Goal: Task Accomplishment & Management: Manage account settings

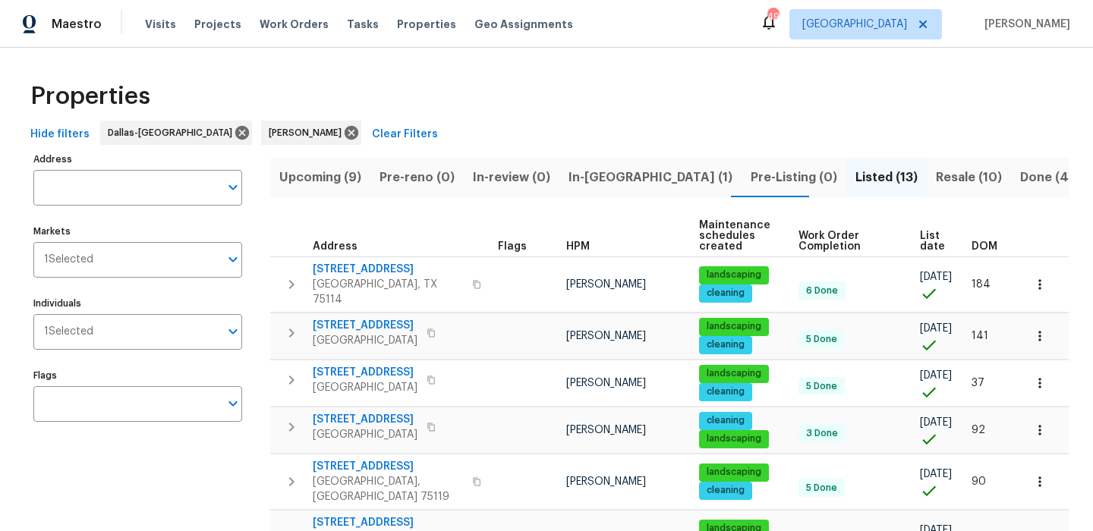
click at [579, 177] on span "In-reno (1)" at bounding box center [651, 177] width 164 height 21
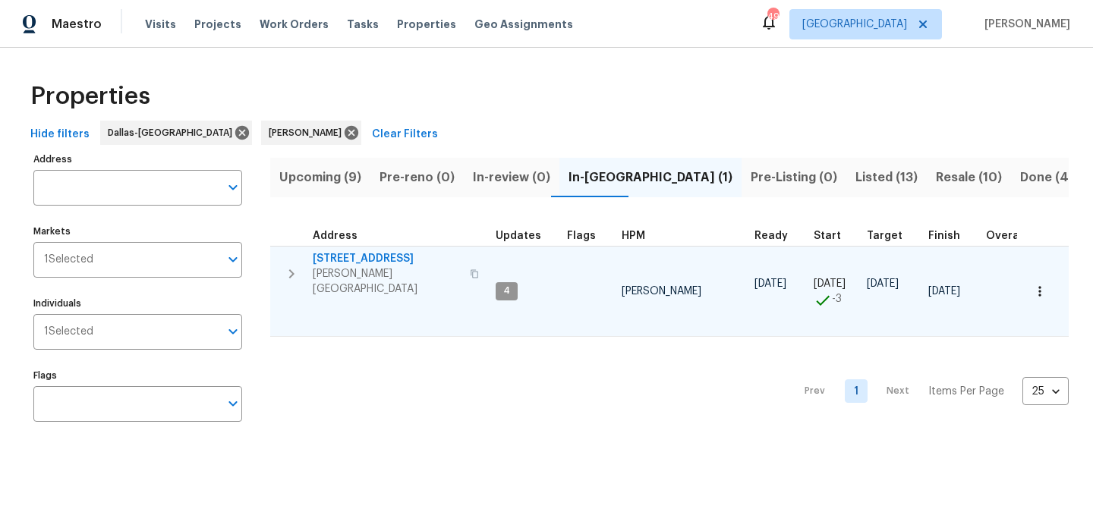
click at [363, 255] on span "251 Green Acres Dr" at bounding box center [387, 258] width 148 height 15
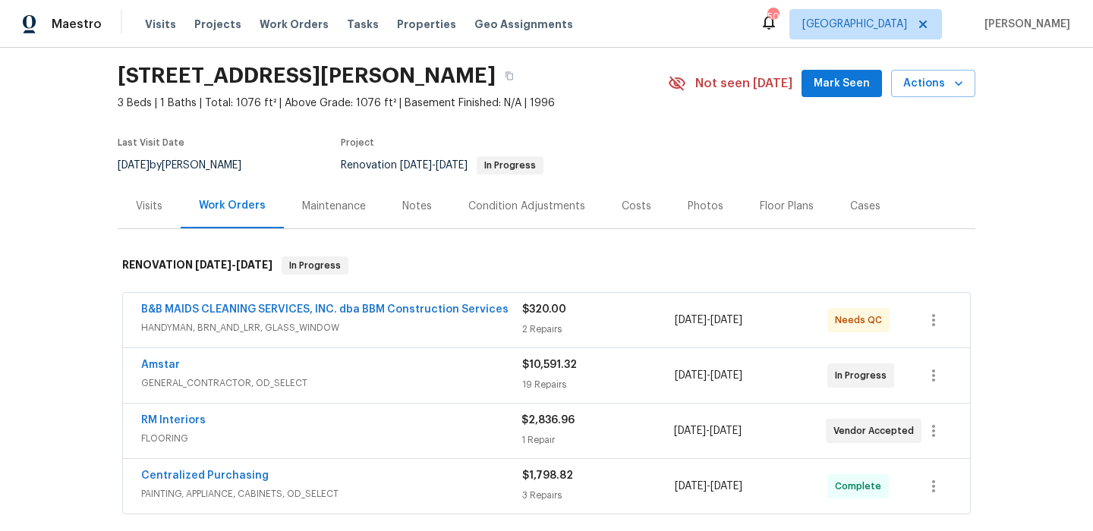
scroll to position [49, 0]
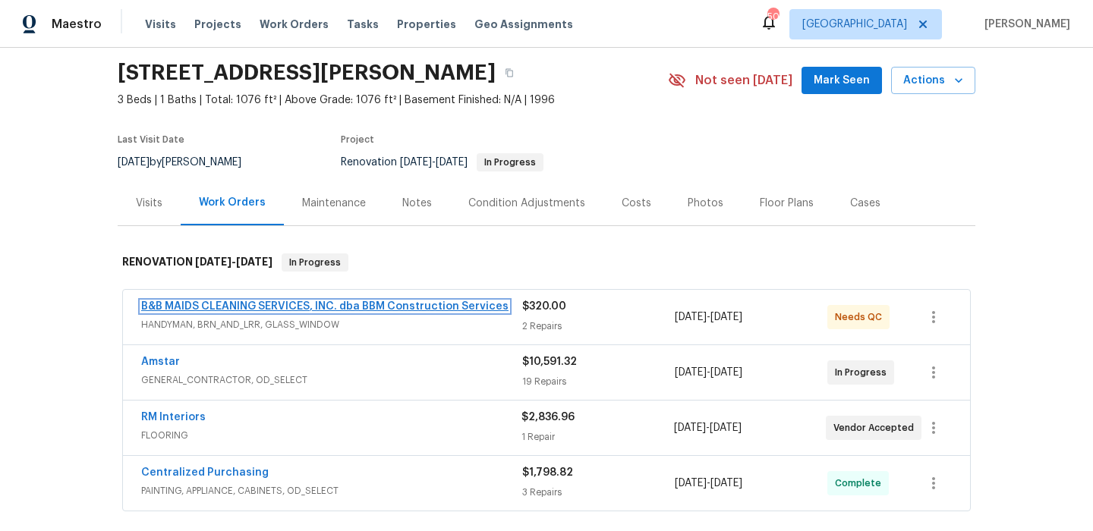
click at [359, 304] on link "B&B MAIDS CLEANING SERVICES, INC. dba BBM Construction Services" at bounding box center [324, 306] width 367 height 11
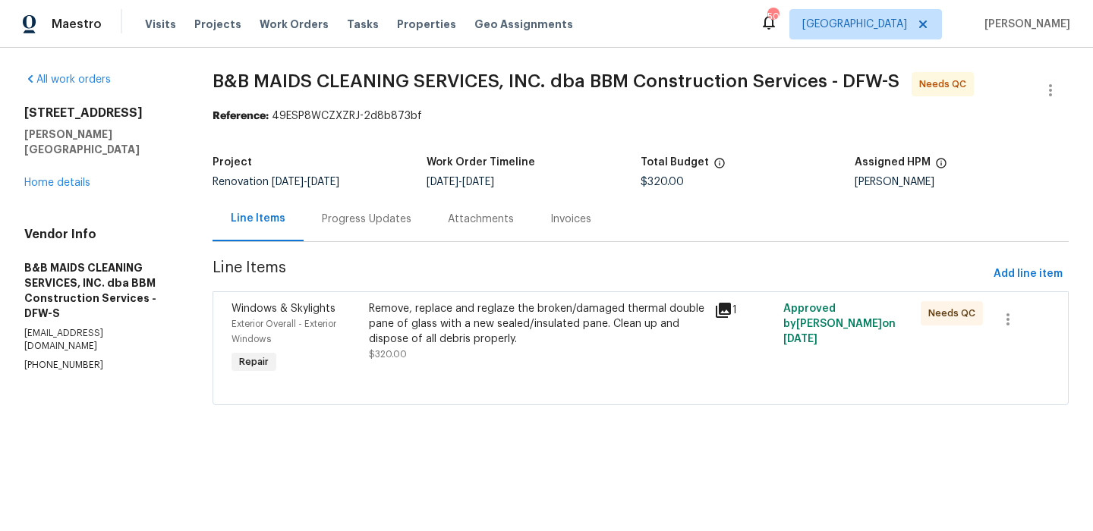
click at [725, 315] on icon at bounding box center [723, 310] width 18 height 18
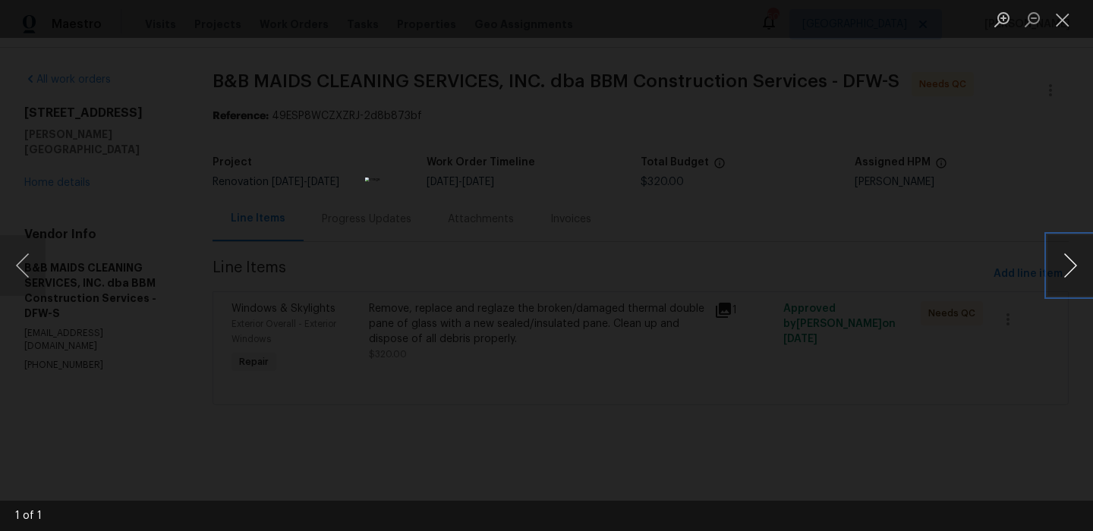
click at [1076, 266] on button "Next image" at bounding box center [1071, 265] width 46 height 61
click at [1071, 20] on button "Close lightbox" at bounding box center [1063, 19] width 30 height 27
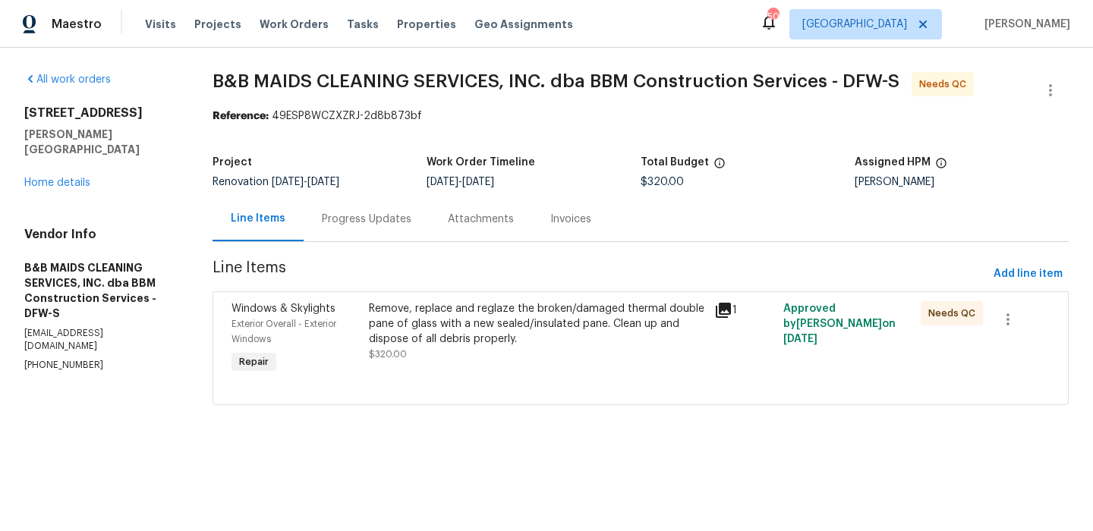
click at [572, 320] on div "Remove, replace and reglaze the broken/damaged thermal double pane of glass wit…" at bounding box center [537, 324] width 336 height 46
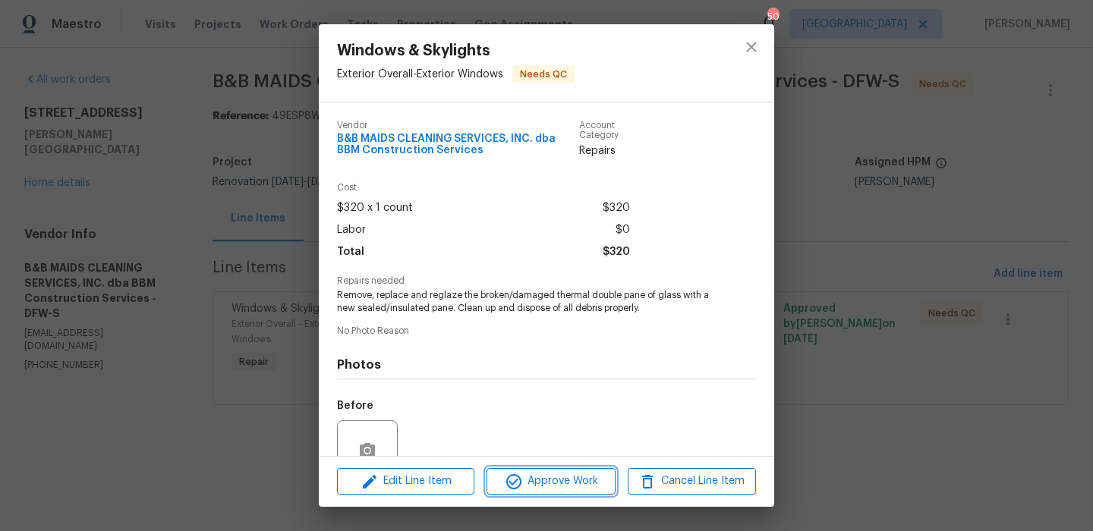
click at [531, 473] on span "Approve Work" at bounding box center [550, 481] width 119 height 19
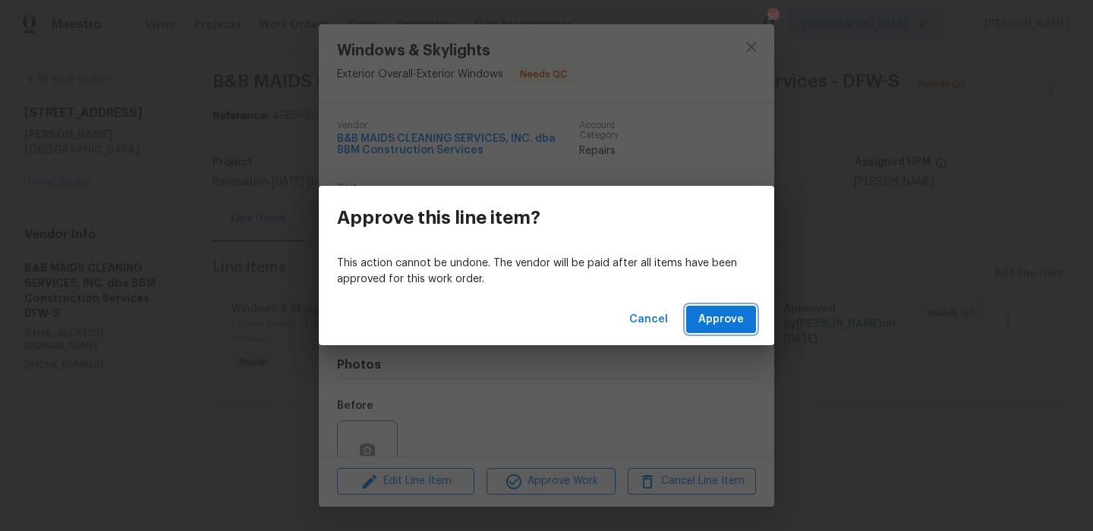
click at [719, 312] on span "Approve" at bounding box center [722, 320] width 46 height 19
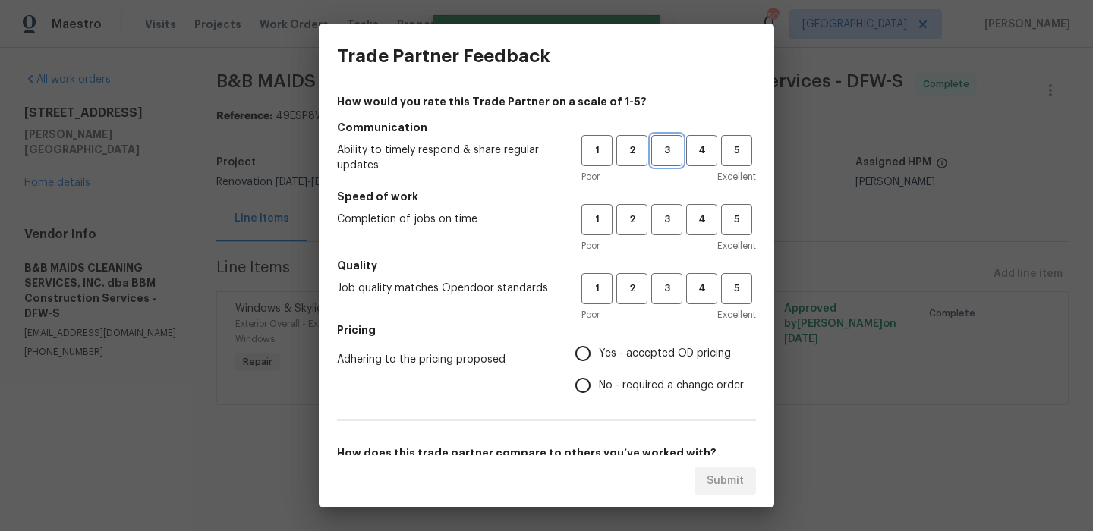
click at [669, 142] on span "3" at bounding box center [667, 150] width 28 height 17
click at [667, 230] on button "3" at bounding box center [666, 219] width 31 height 31
click at [664, 274] on button "3" at bounding box center [666, 288] width 31 height 31
click at [654, 347] on span "Yes - accepted OD pricing" at bounding box center [665, 354] width 132 height 16
click at [599, 347] on input "Yes - accepted OD pricing" at bounding box center [583, 354] width 32 height 32
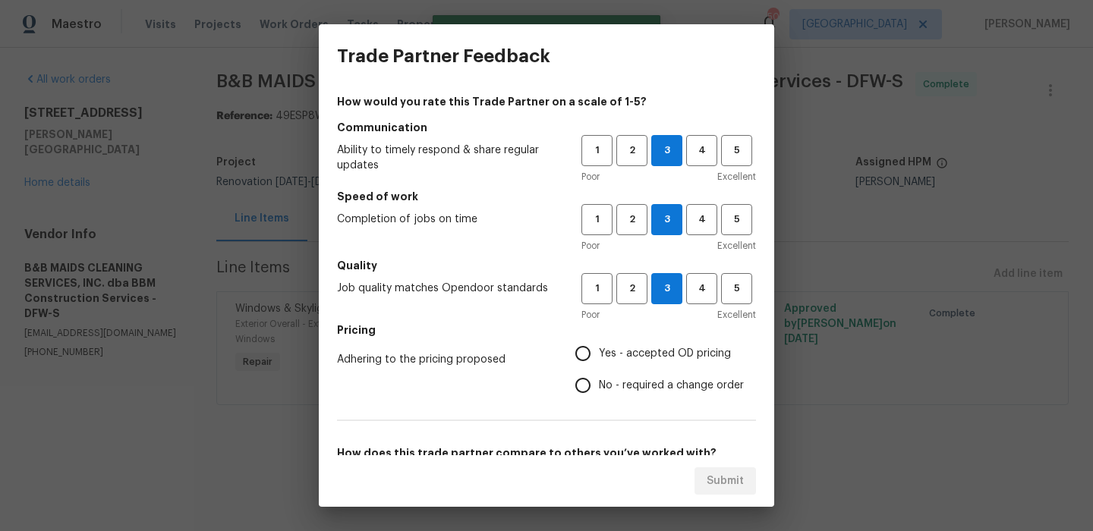
radio input "true"
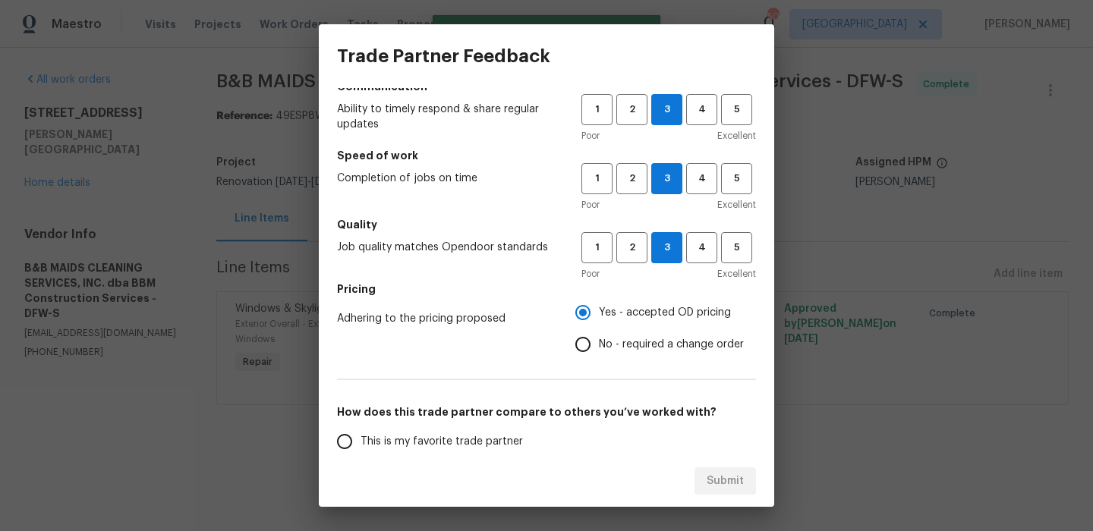
scroll to position [71, 0]
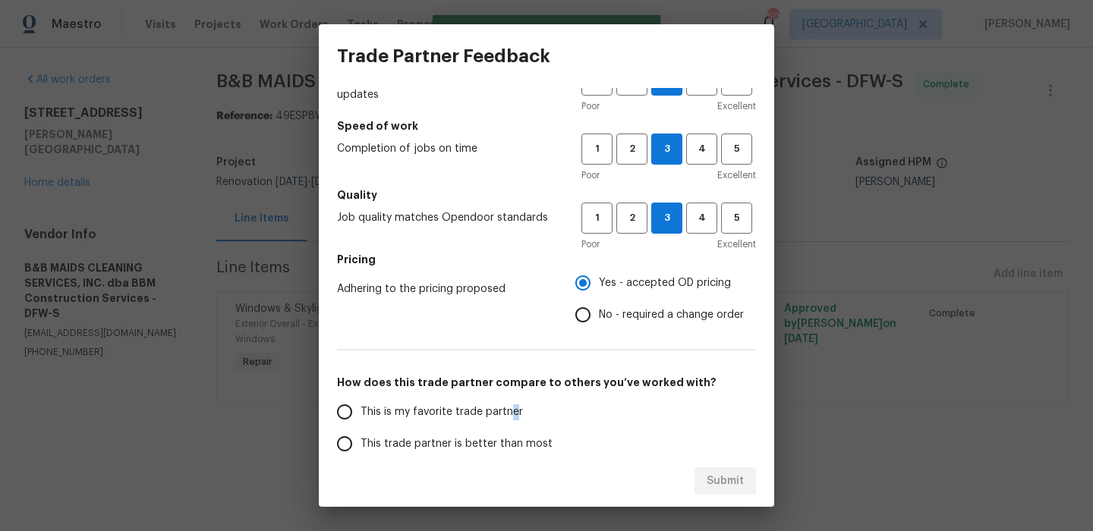
click at [511, 409] on span "This is my favorite trade partner" at bounding box center [442, 413] width 162 height 16
click at [482, 403] on label "This is my favorite trade partner" at bounding box center [449, 412] width 240 height 32
click at [361, 403] on input "This is my favorite trade partner" at bounding box center [345, 412] width 32 height 32
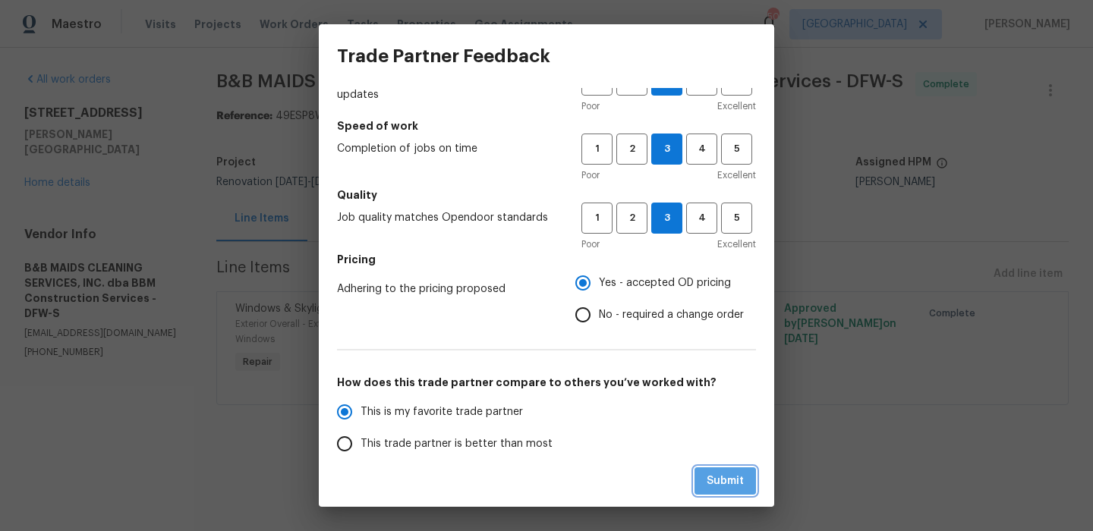
click at [712, 478] on span "Submit" at bounding box center [725, 481] width 37 height 19
radio input "true"
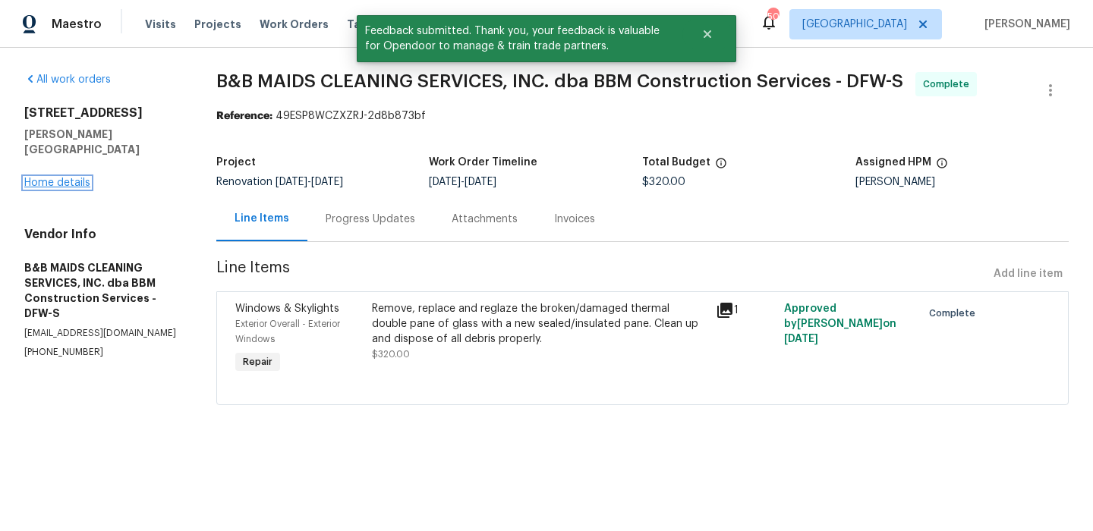
click at [80, 178] on link "Home details" at bounding box center [57, 183] width 66 height 11
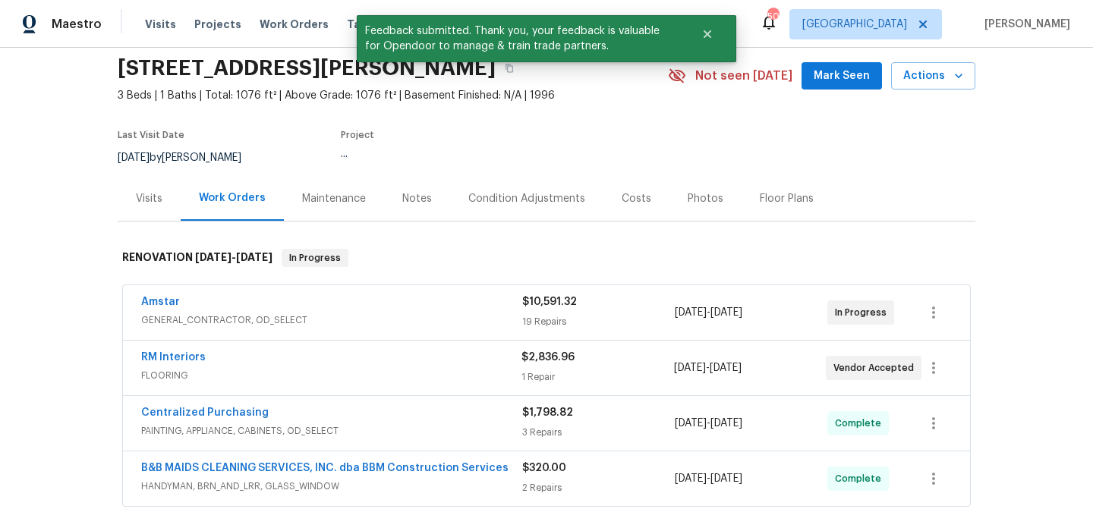
scroll to position [123, 0]
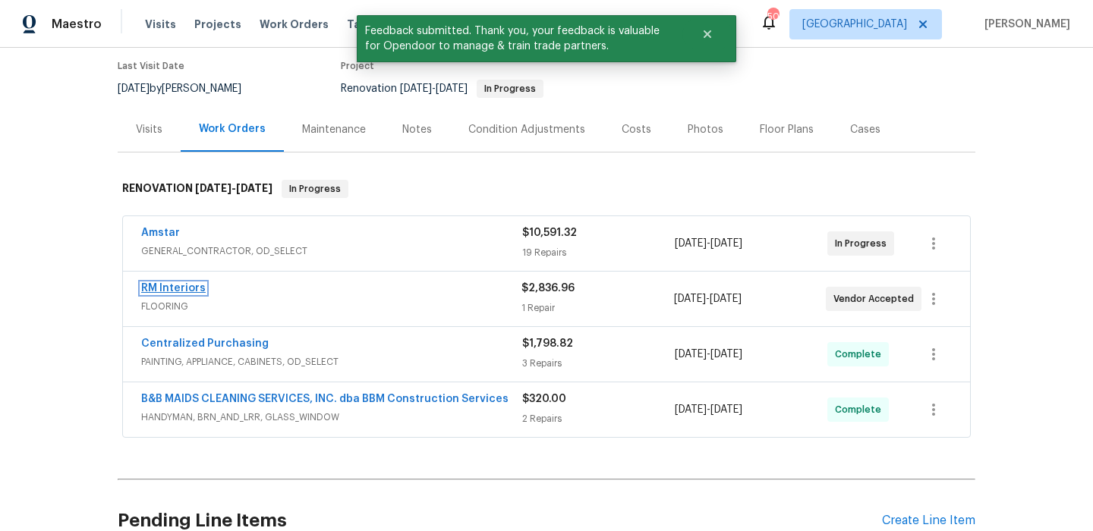
click at [187, 288] on link "RM Interiors" at bounding box center [173, 288] width 65 height 11
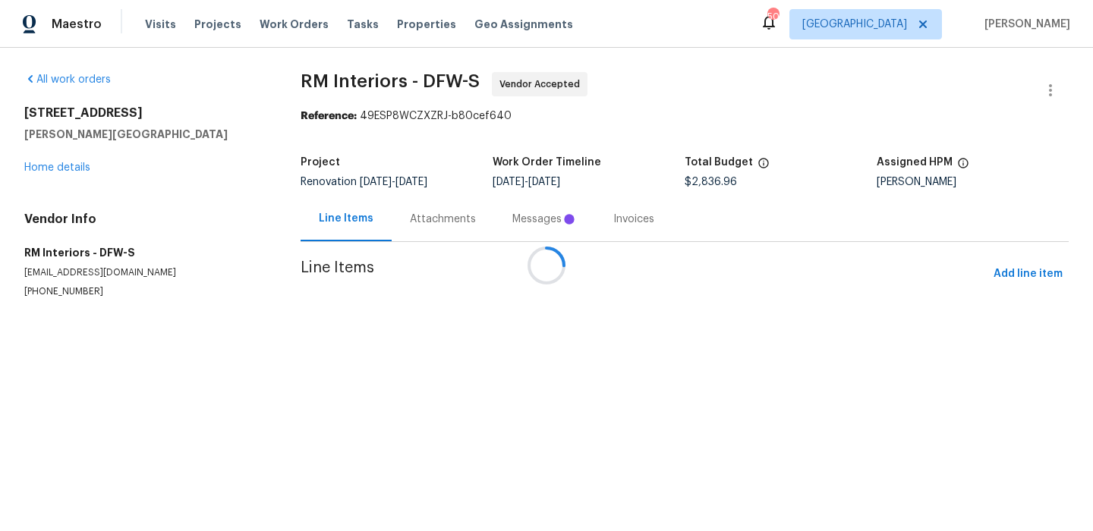
click at [513, 228] on div at bounding box center [546, 265] width 1093 height 531
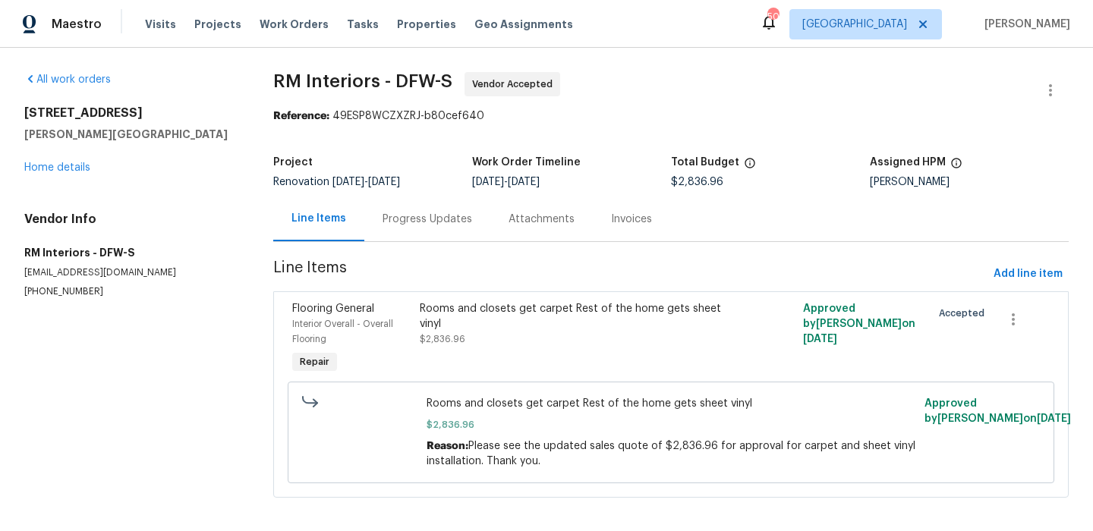
click at [443, 213] on div "Progress Updates" at bounding box center [428, 219] width 90 height 15
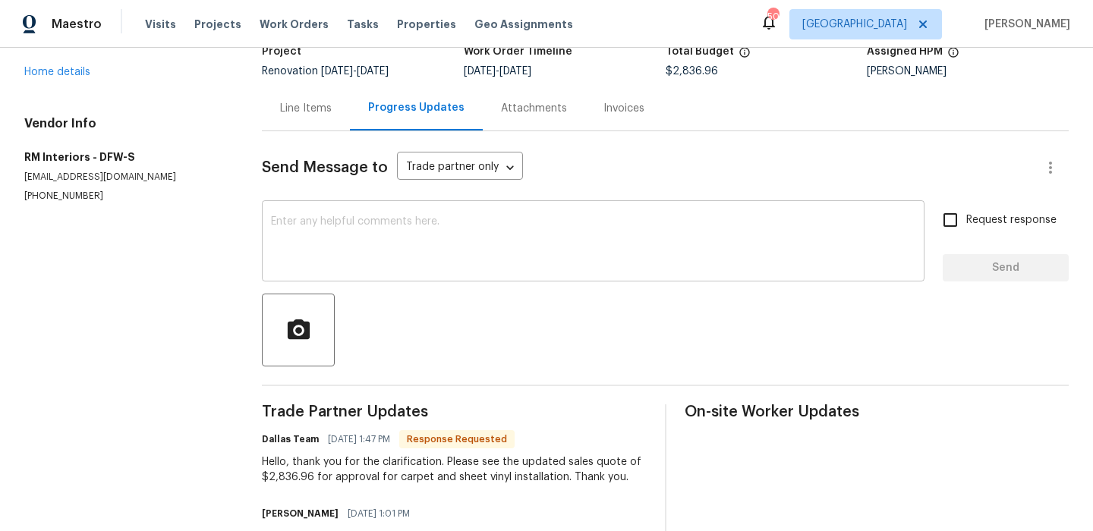
scroll to position [167, 0]
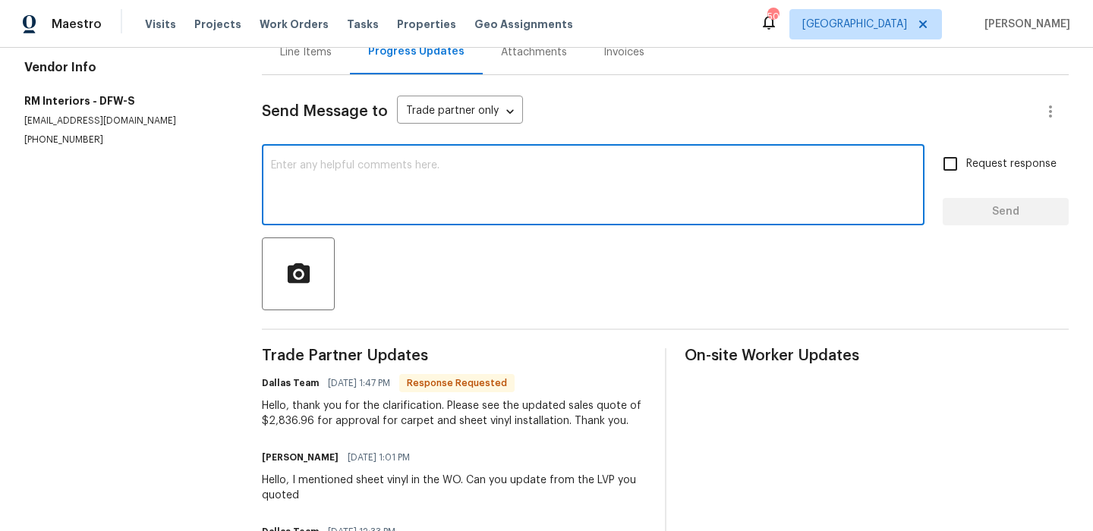
click at [469, 203] on textarea at bounding box center [593, 186] width 645 height 53
type textarea "Ready for install"
click at [970, 169] on span "Request response" at bounding box center [1012, 164] width 90 height 16
click at [967, 169] on input "Request response" at bounding box center [951, 164] width 32 height 32
checkbox input "true"
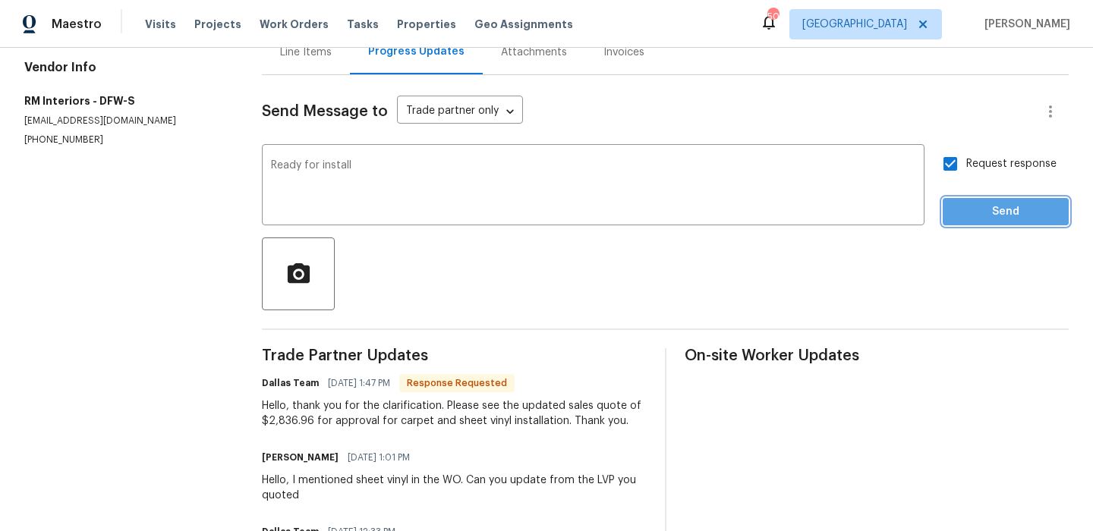
click at [968, 201] on button "Send" at bounding box center [1006, 212] width 126 height 28
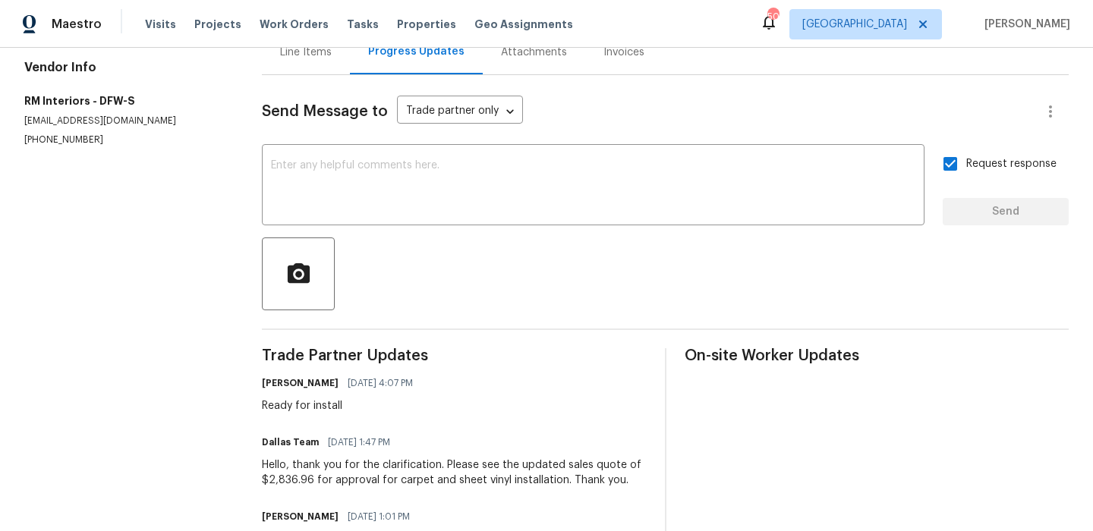
scroll to position [0, 0]
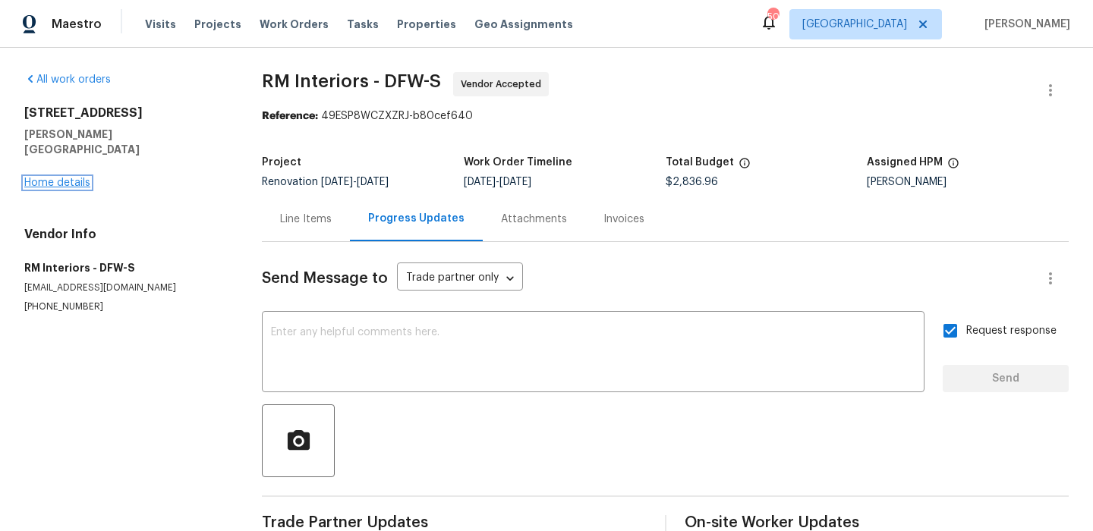
click at [79, 178] on link "Home details" at bounding box center [57, 183] width 66 height 11
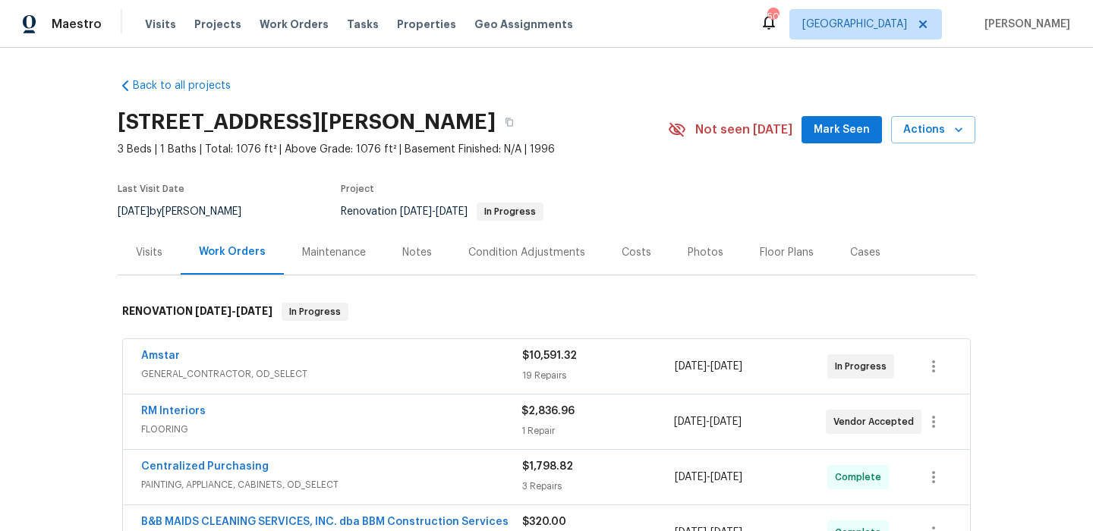
click at [840, 133] on span "Mark Seen" at bounding box center [842, 130] width 56 height 19
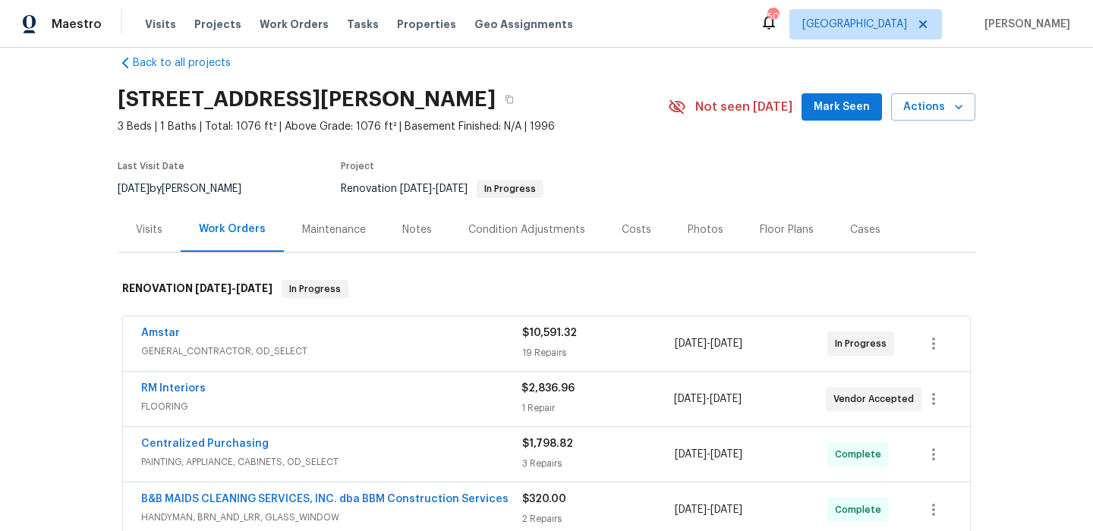
scroll to position [46, 0]
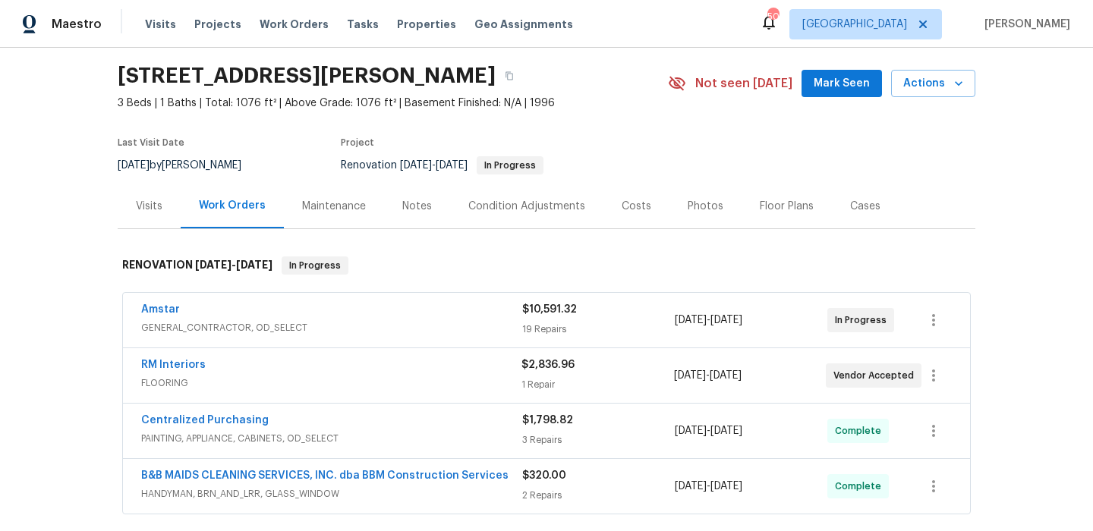
click at [415, 210] on div "Notes" at bounding box center [417, 206] width 30 height 15
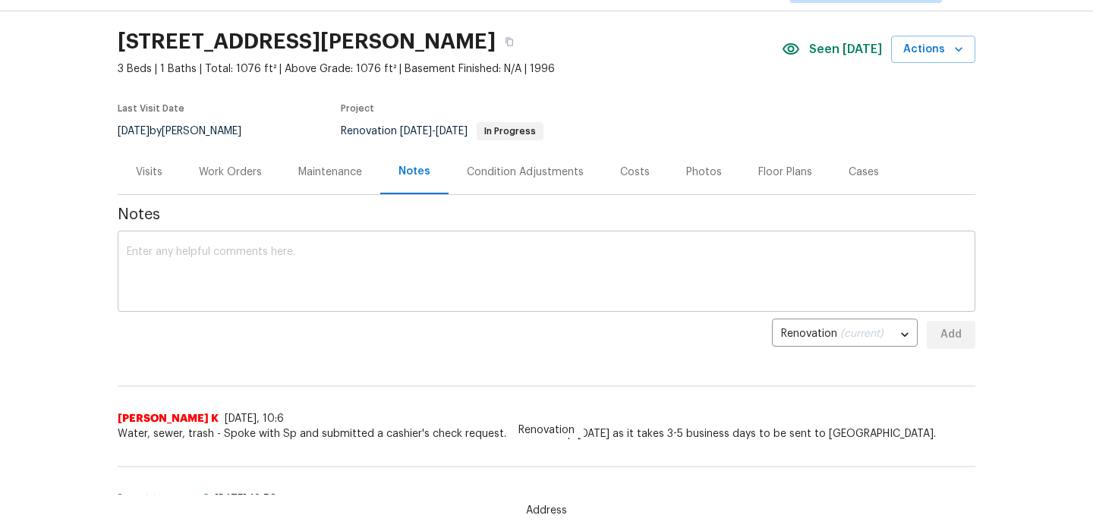
scroll to position [16, 0]
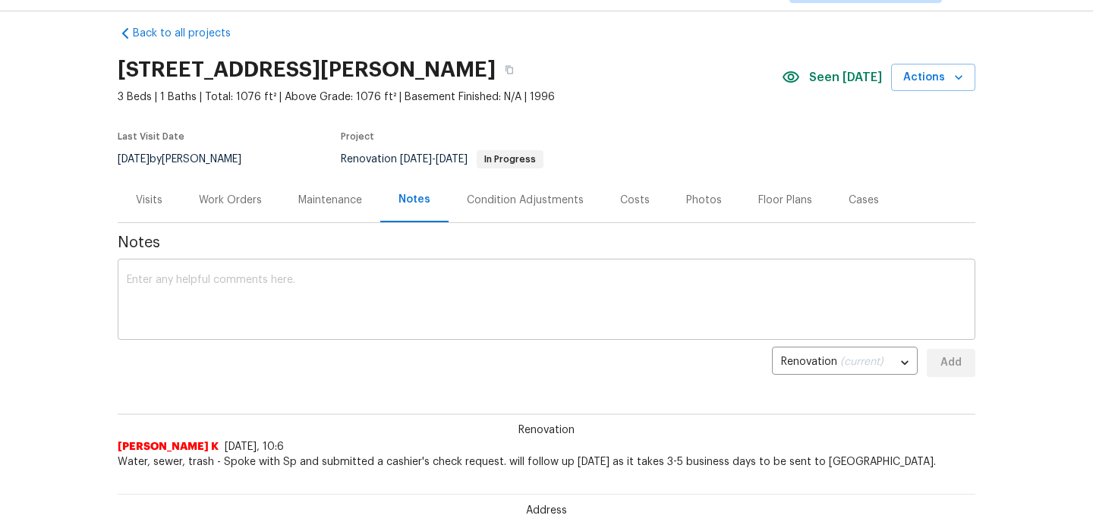
click at [418, 275] on textarea at bounding box center [547, 301] width 840 height 53
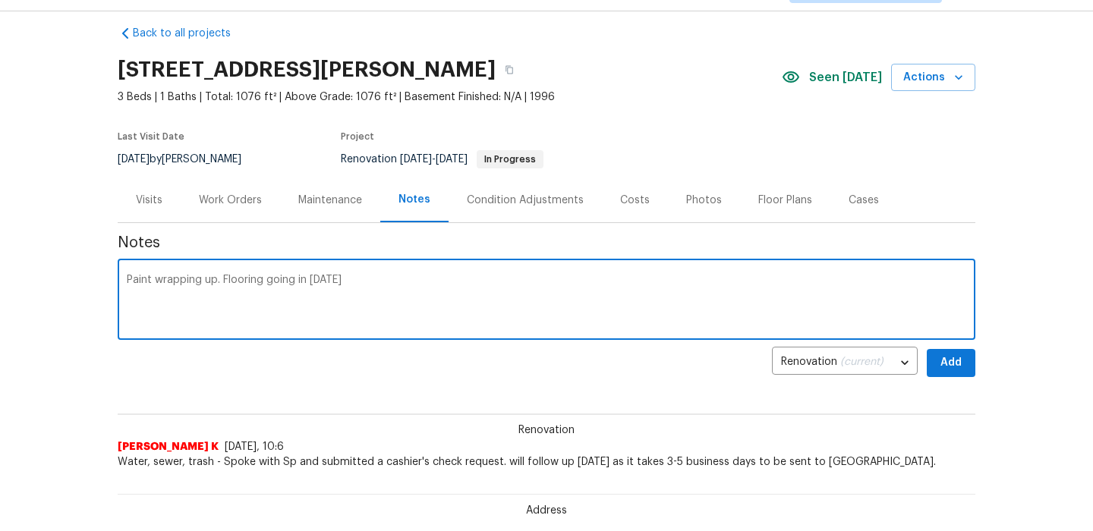
type textarea "Paint wrapping up. Flooring going in Monday"
click at [929, 357] on button "Add" at bounding box center [951, 363] width 49 height 28
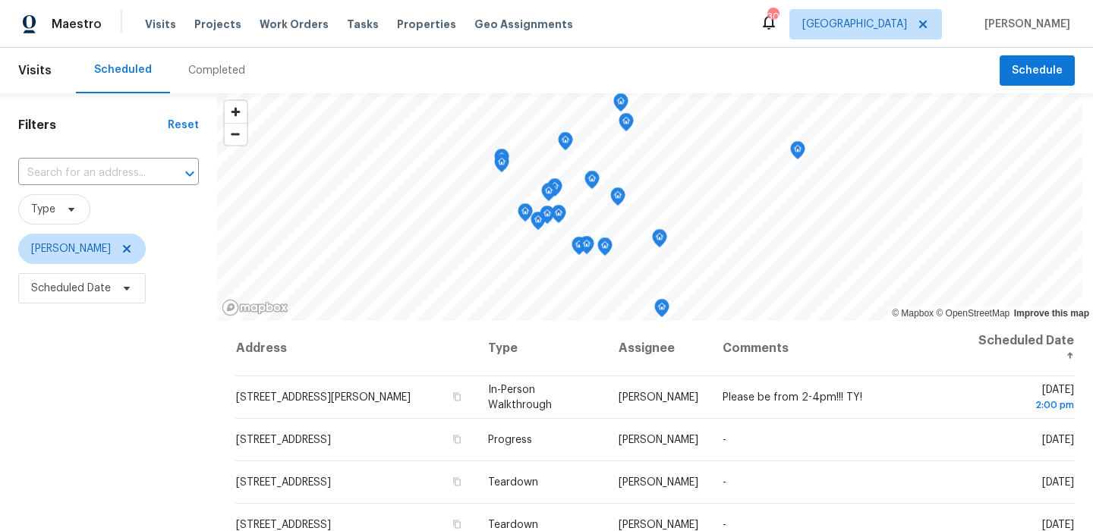
scroll to position [215, 0]
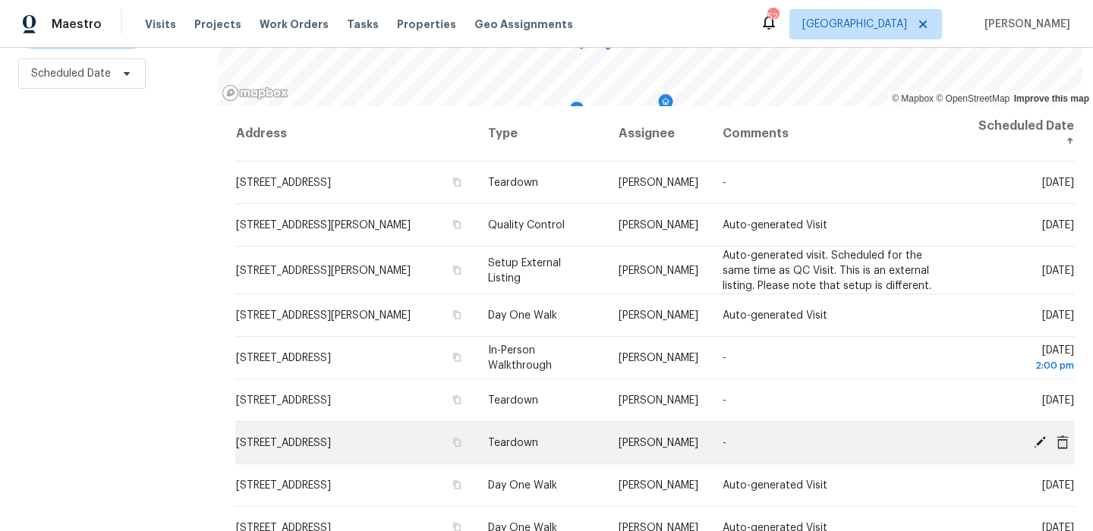
scroll to position [10, 0]
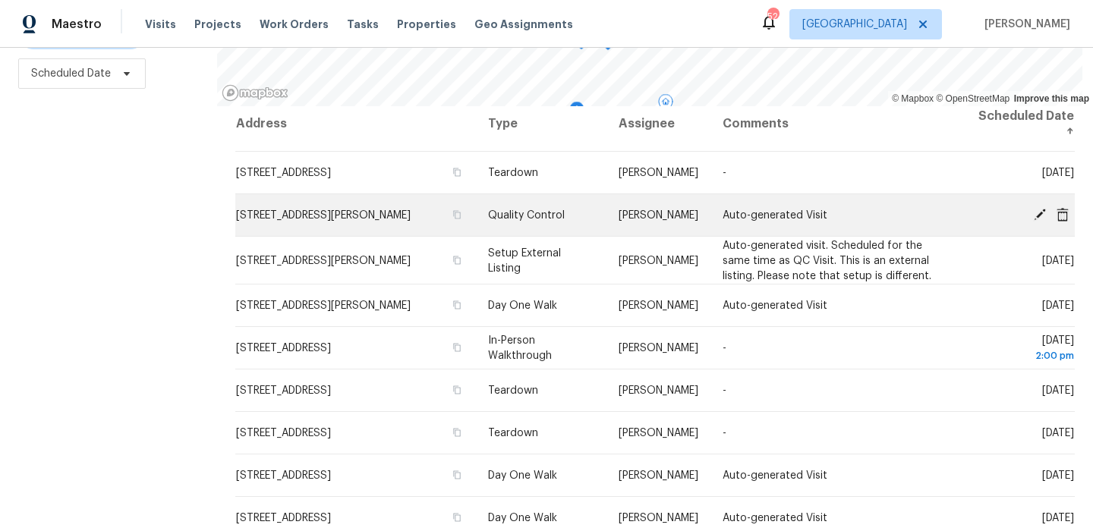
click at [1039, 213] on icon at bounding box center [1040, 214] width 12 height 12
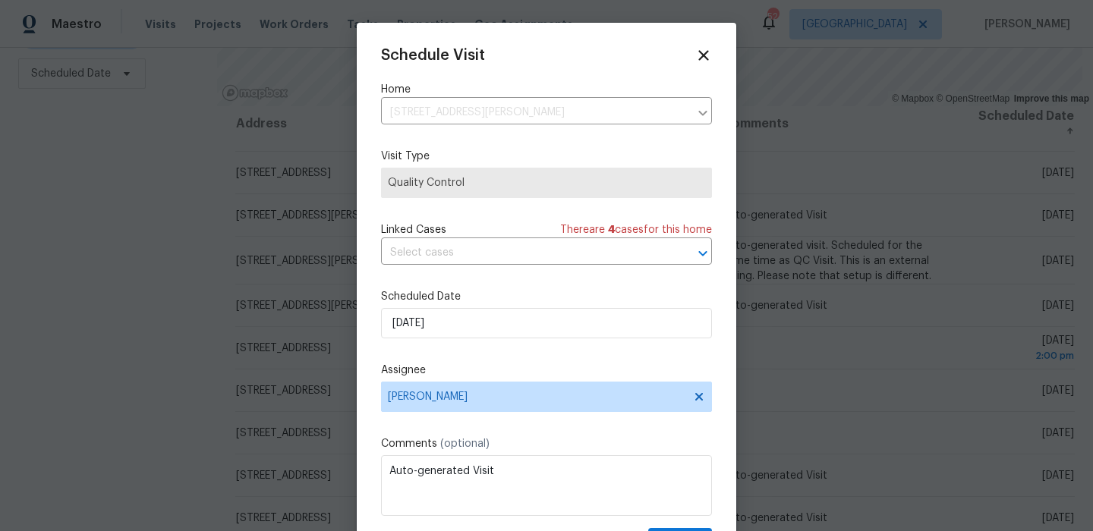
click at [522, 346] on div "Schedule Visit Home [STREET_ADDRESS][PERSON_NAME] ​ Visit Type Quality Control …" at bounding box center [546, 301] width 331 height 509
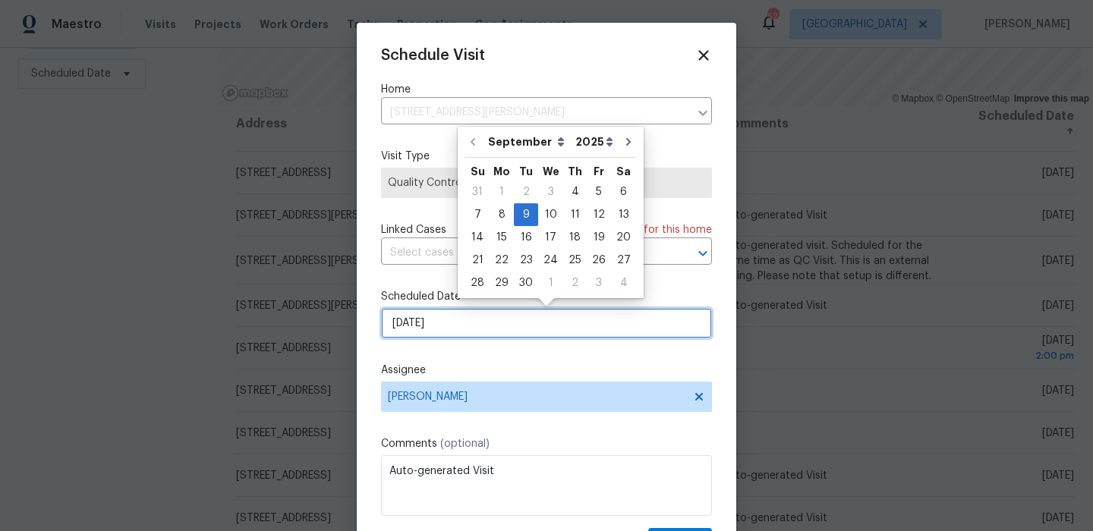
click at [530, 326] on input "[DATE]" at bounding box center [546, 323] width 331 height 30
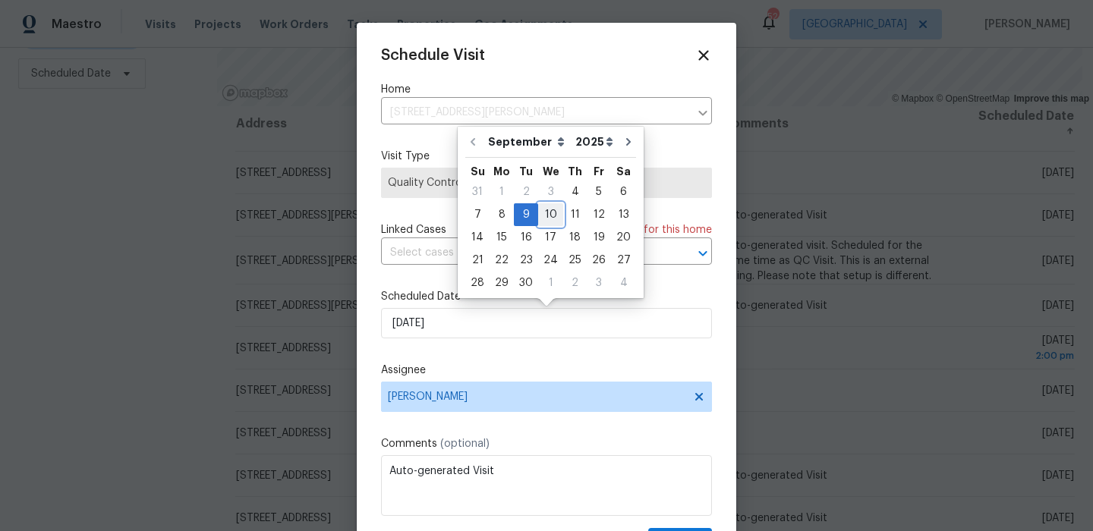
click at [547, 222] on div "10" at bounding box center [550, 214] width 25 height 21
type input "[DATE]"
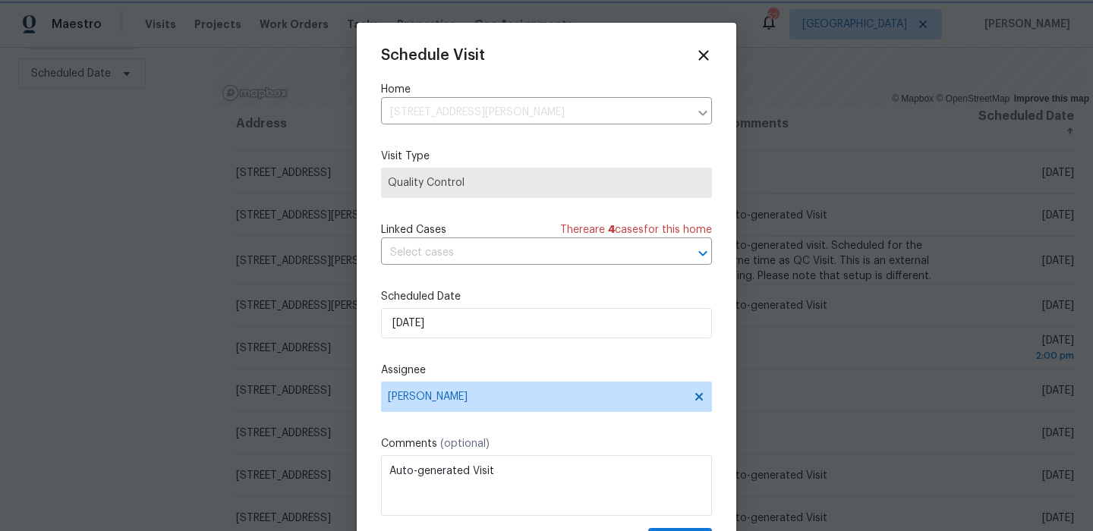
scroll to position [27, 0]
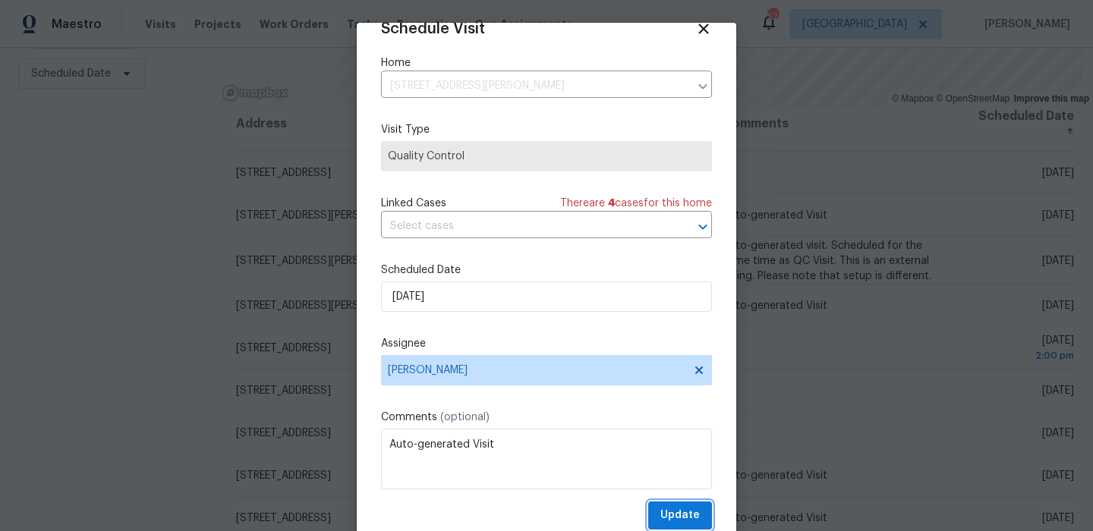
click at [669, 511] on span "Update" at bounding box center [680, 515] width 39 height 19
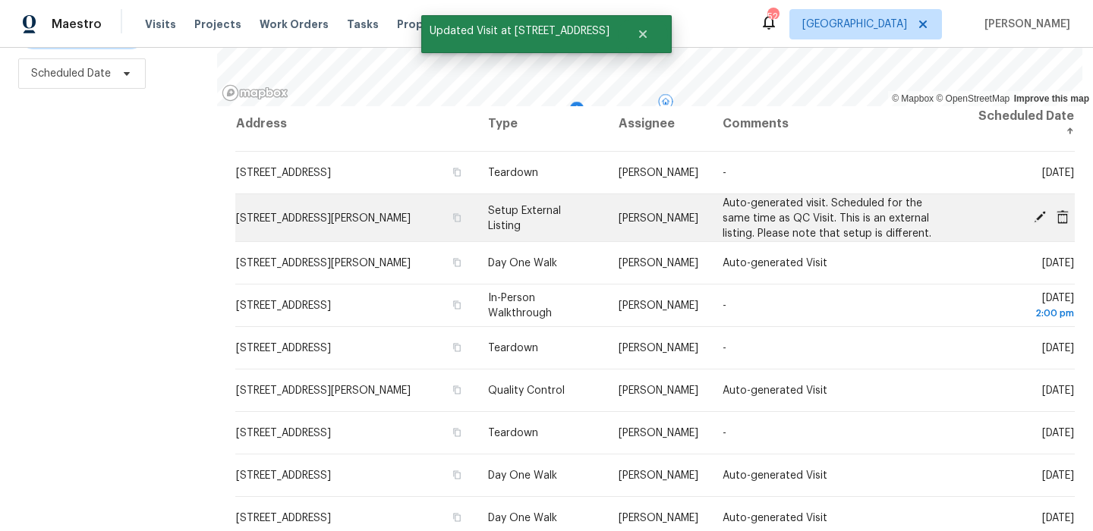
click at [1040, 219] on icon at bounding box center [1040, 217] width 14 height 14
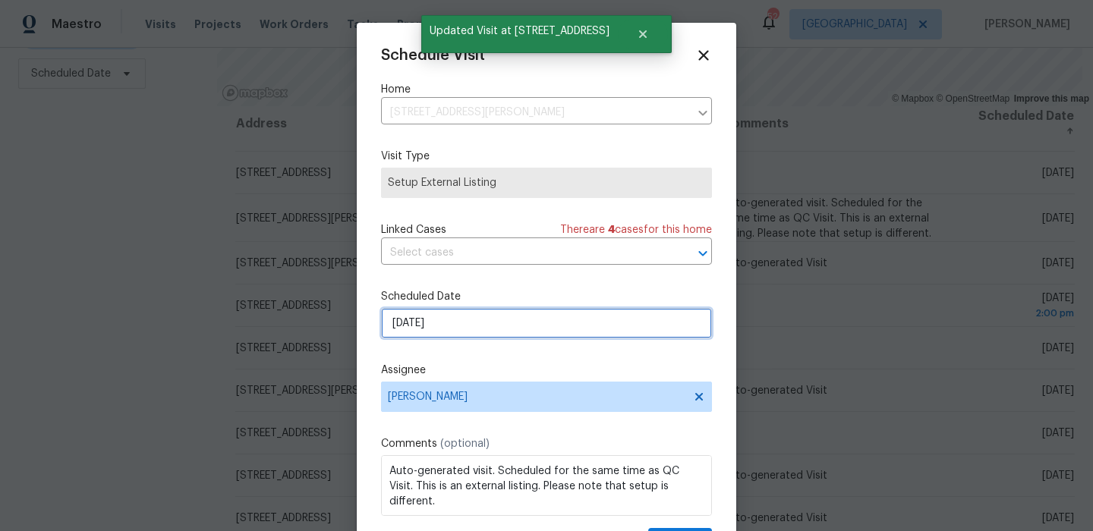
click at [448, 330] on input "[DATE]" at bounding box center [546, 323] width 331 height 30
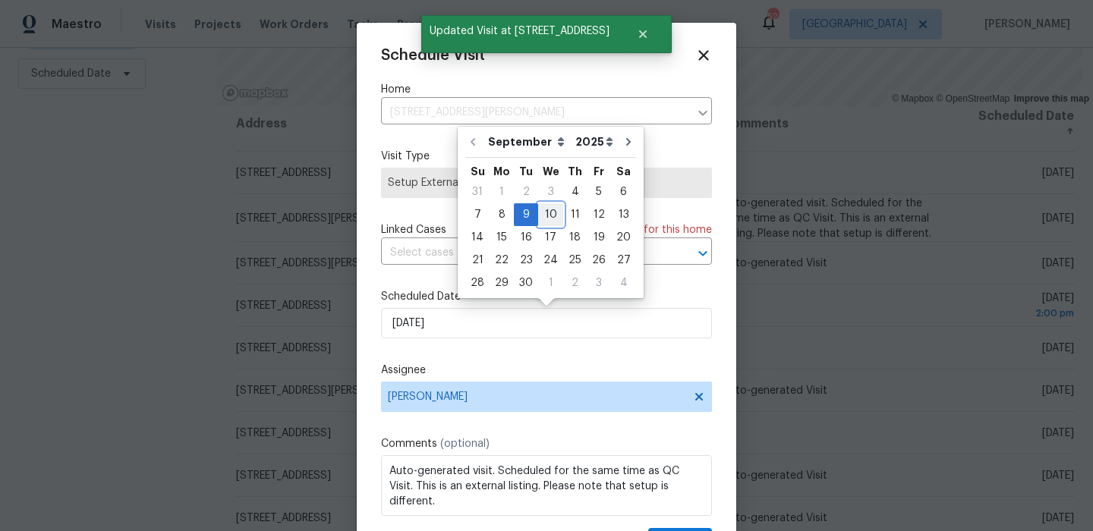
click at [541, 219] on div "10" at bounding box center [550, 214] width 25 height 21
type input "[DATE]"
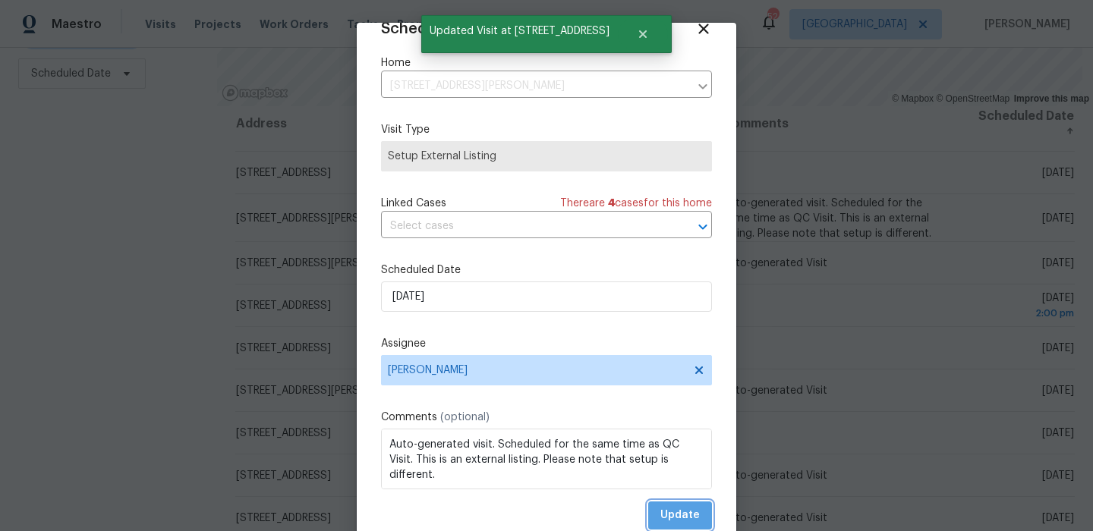
click at [671, 508] on span "Update" at bounding box center [680, 515] width 39 height 19
